Goal: Transaction & Acquisition: Purchase product/service

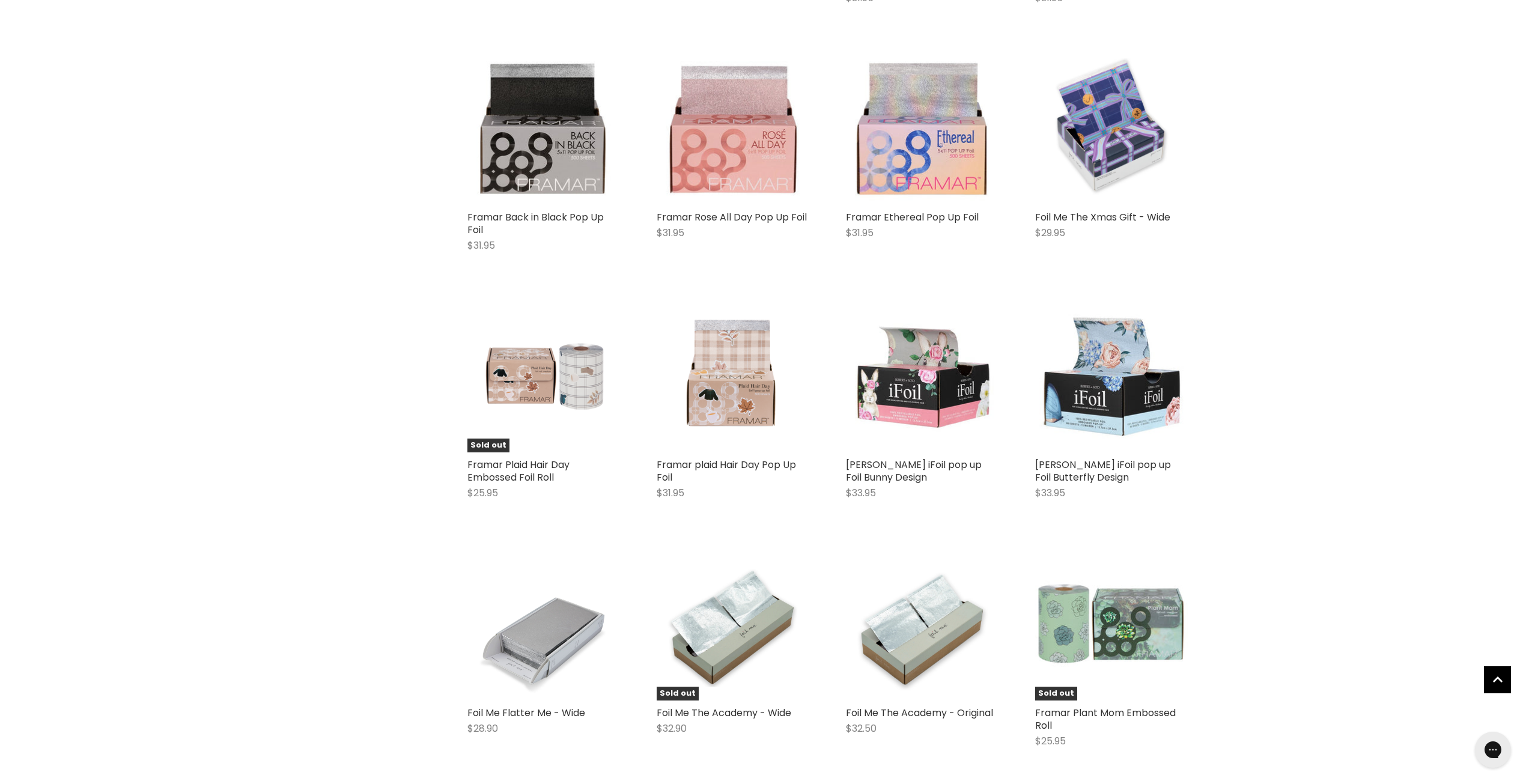
scroll to position [1622, 0]
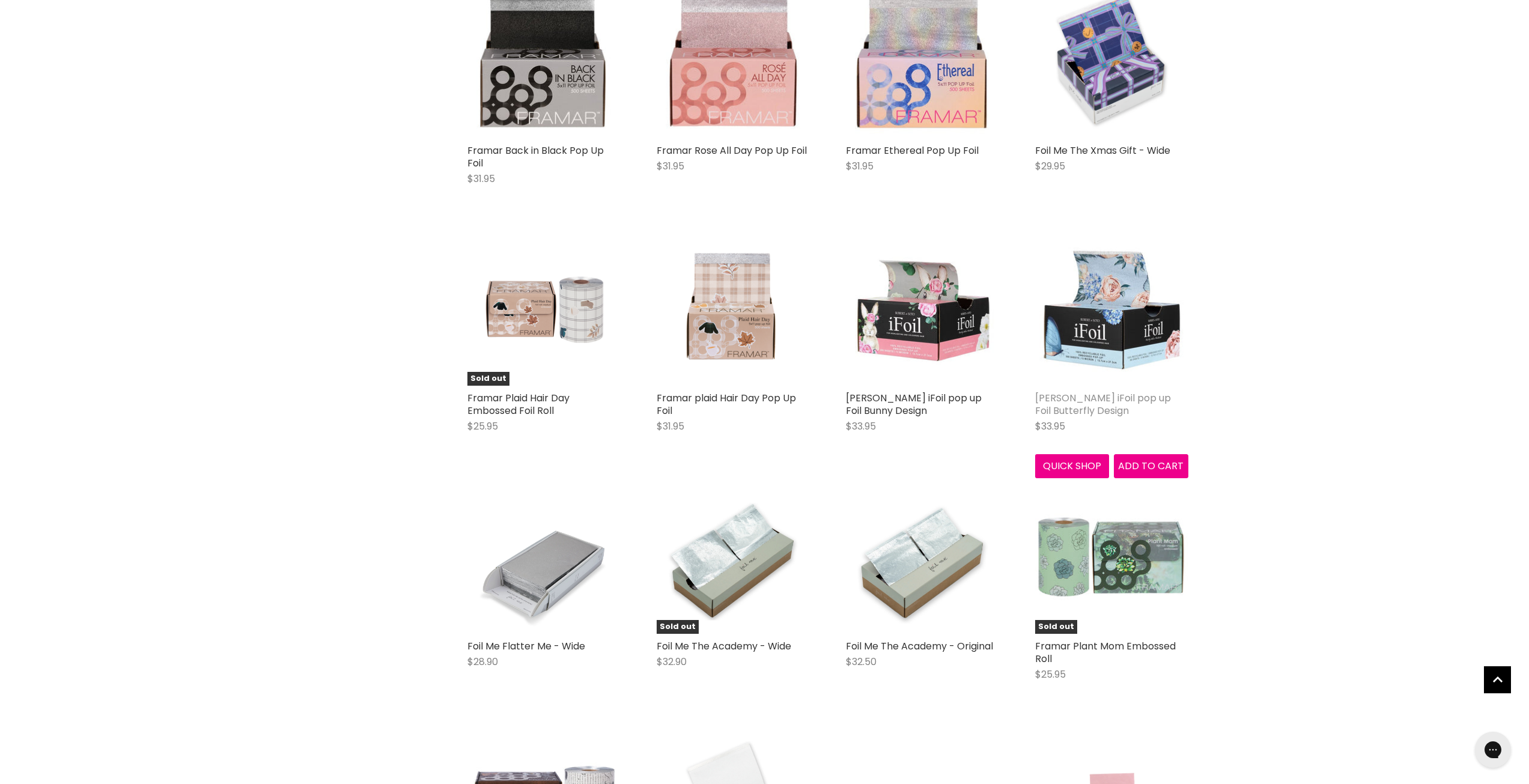
click at [1062, 400] on link "[PERSON_NAME] iFoil pop up Foil Butterfly Design" at bounding box center [1103, 404] width 136 height 26
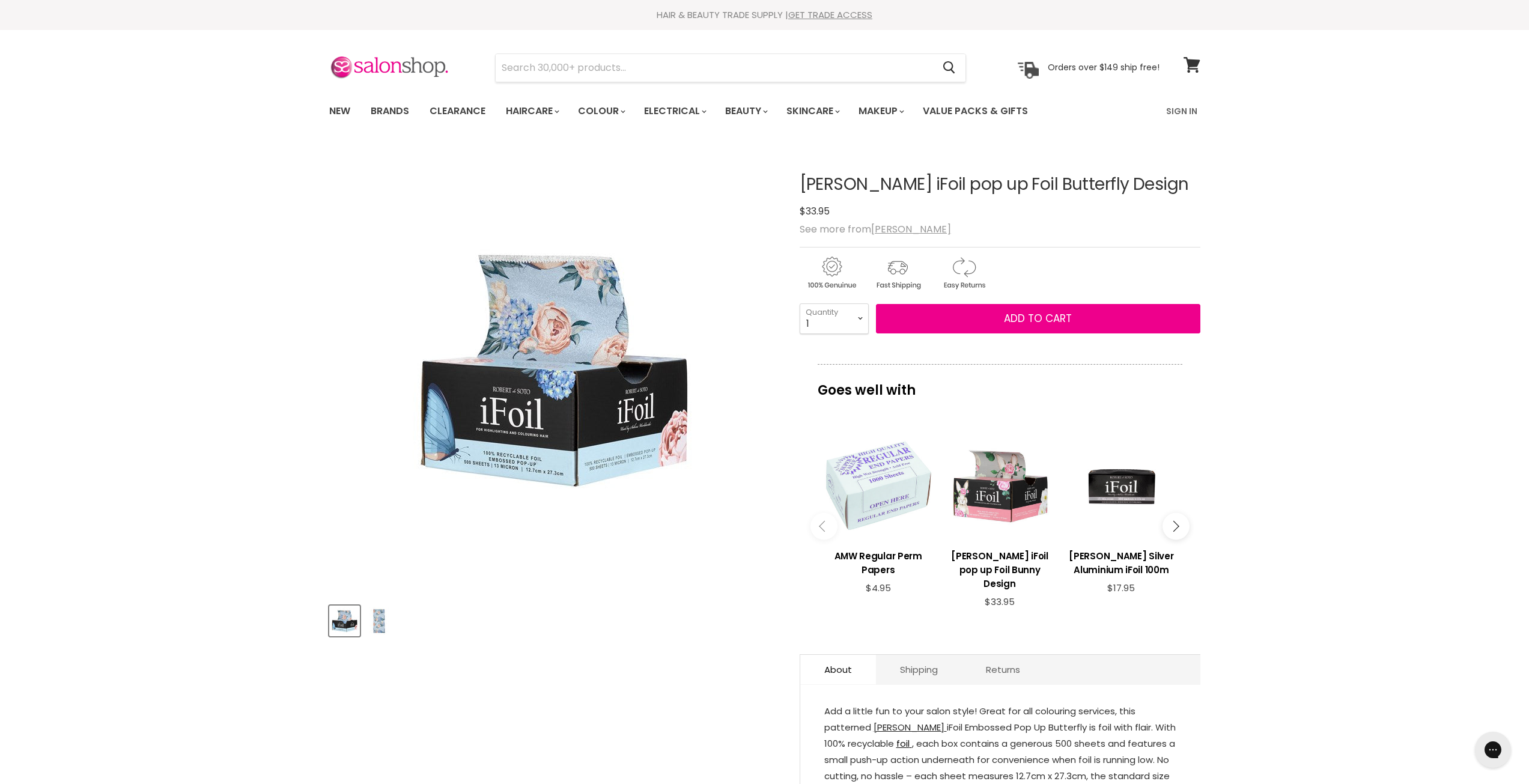
click at [900, 727] on link "[PERSON_NAME]" at bounding box center [911, 727] width 74 height 13
